Goal: Task Accomplishment & Management: Use online tool/utility

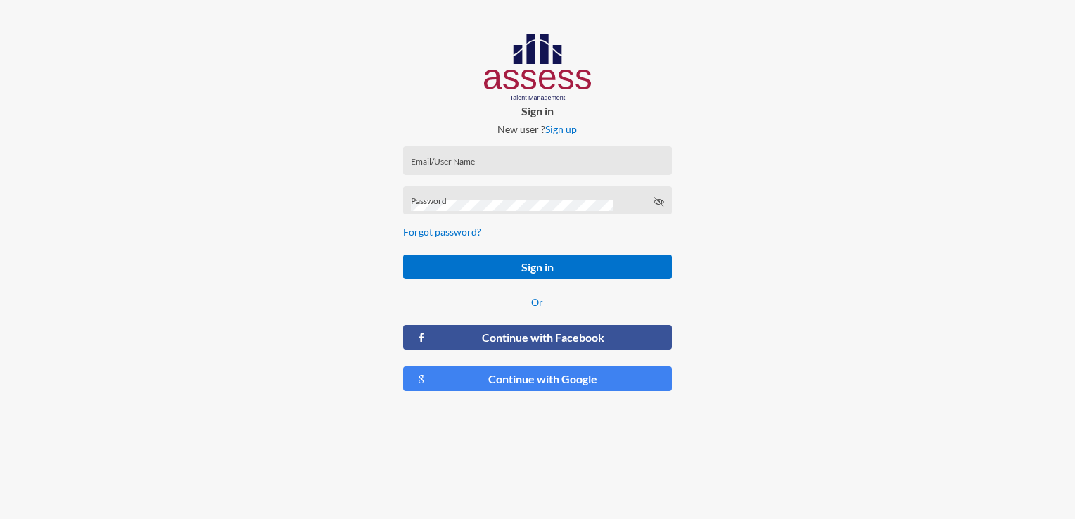
click at [568, 157] on div "Email/User Name" at bounding box center [537, 163] width 253 height 21
type input "[EMAIL_ADDRESS][DOMAIN_NAME]"
click at [552, 199] on div "Password" at bounding box center [537, 204] width 253 height 21
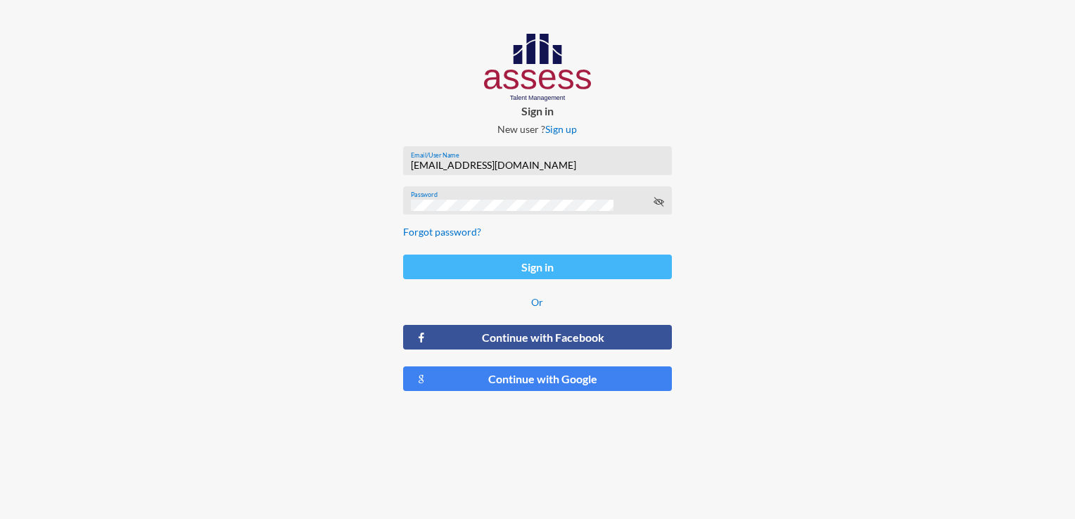
click at [497, 268] on button "Sign in" at bounding box center [537, 267] width 268 height 25
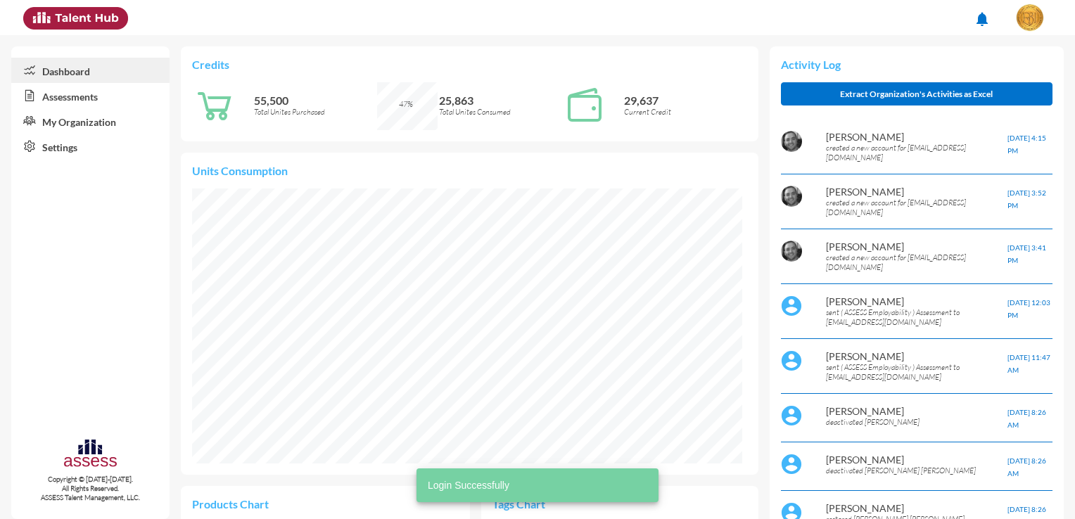
scroll to position [125, 264]
click at [65, 91] on link "Assessments" at bounding box center [90, 95] width 158 height 25
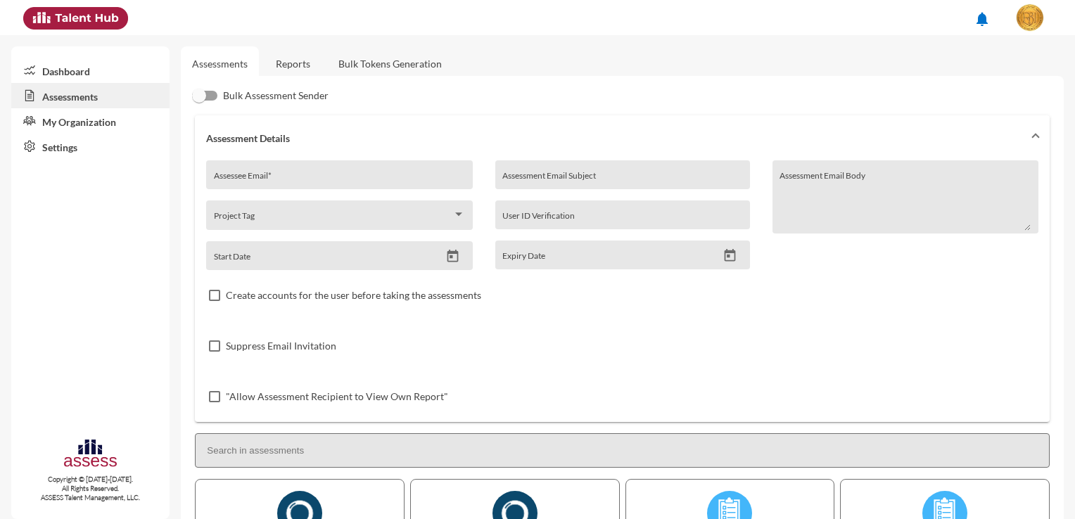
click at [391, 57] on link "Bulk Tokens Generation" at bounding box center [390, 63] width 126 height 34
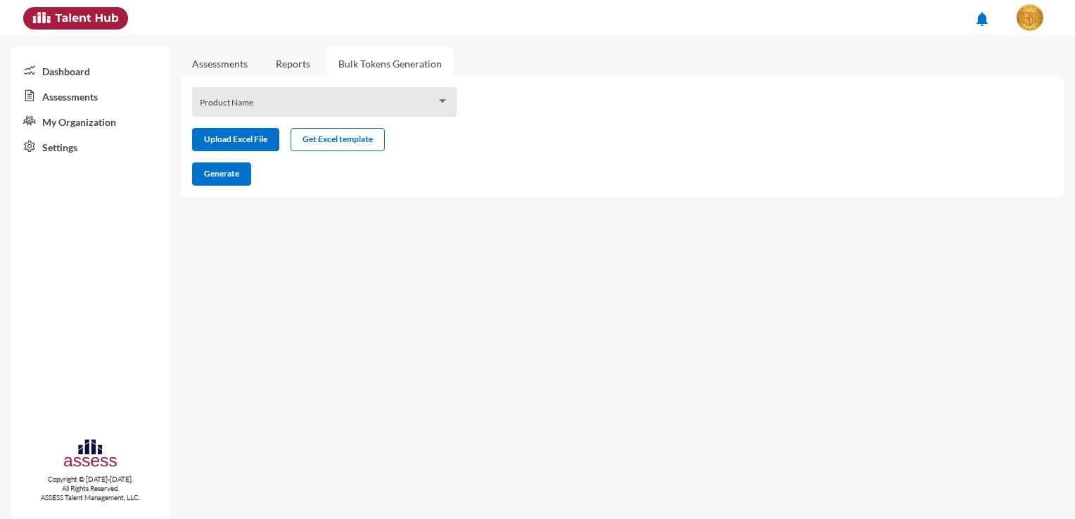
click at [322, 108] on span at bounding box center [318, 106] width 237 height 11
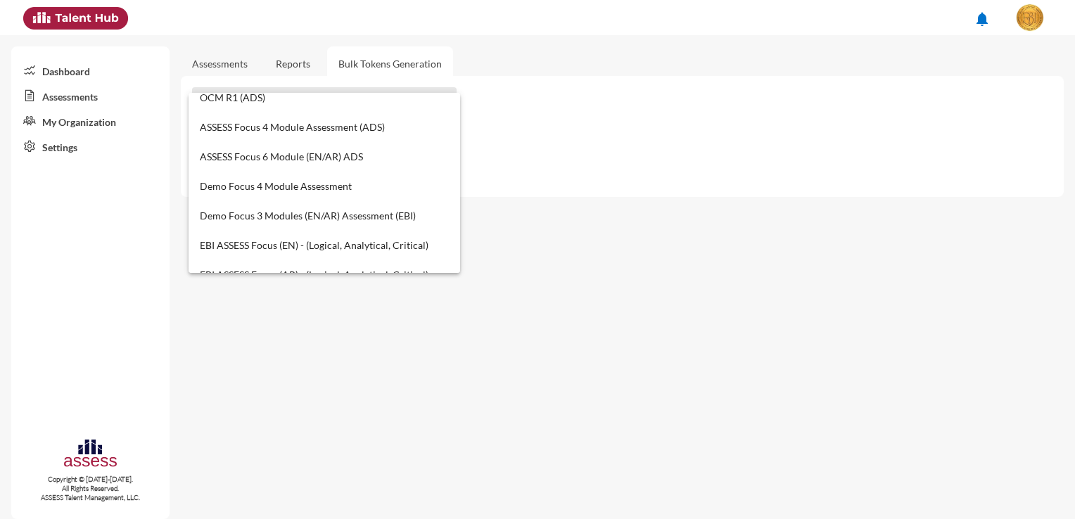
scroll to position [302, 0]
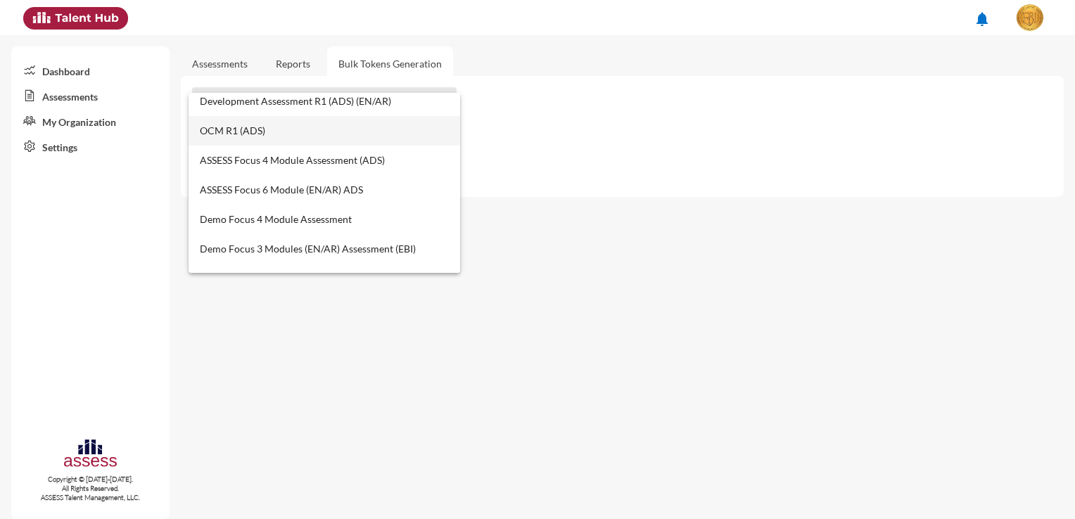
click at [322, 128] on span "OCM R1 (ADS)" at bounding box center [325, 131] width 250 height 30
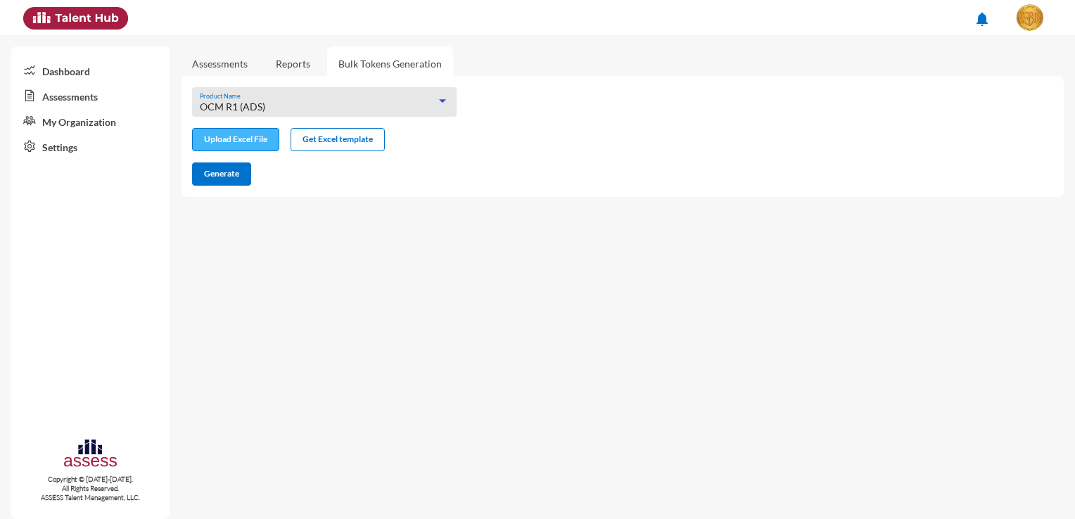
click at [264, 145] on input "file" at bounding box center [236, 141] width 86 height 15
type input "C:\fakepath\excel (14).xlsx"
click at [226, 181] on button "Generate" at bounding box center [221, 174] width 59 height 23
click at [643, 162] on div "OCM R1 (ADS) Product Name Upload Excel File Get Excel template excel (14).xlsx …" at bounding box center [622, 136] width 883 height 121
